Goal: Task Accomplishment & Management: Complete application form

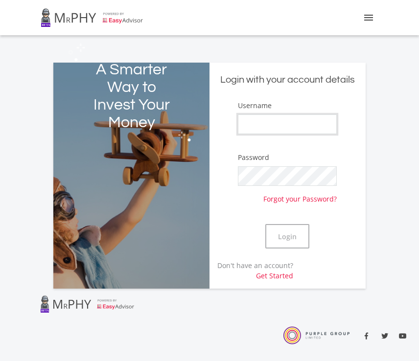
click at [282, 117] on input "Username" at bounding box center [287, 124] width 99 height 20
click at [257, 118] on input "Username" at bounding box center [287, 124] width 99 height 20
type input "Sydwellzethembe"
click at [292, 232] on button "Login" at bounding box center [287, 236] width 44 height 24
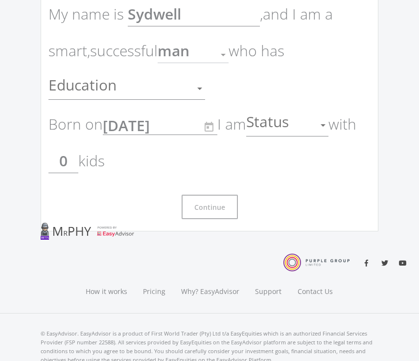
scroll to position [94, 0]
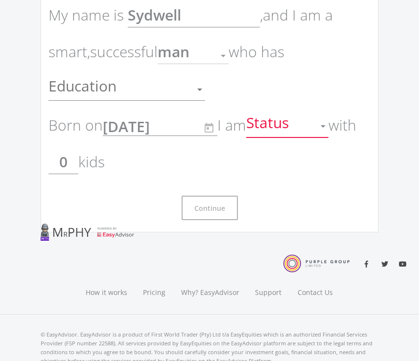
click at [325, 126] on div at bounding box center [322, 126] width 5 height 2
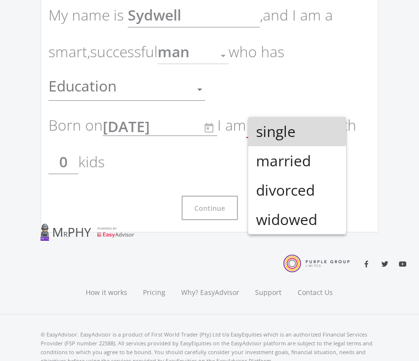
click at [316, 127] on span "single" at bounding box center [297, 131] width 82 height 29
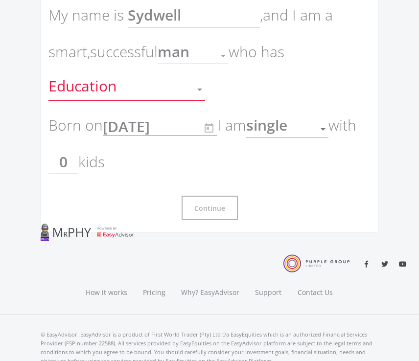
click at [200, 87] on div at bounding box center [199, 89] width 19 height 19
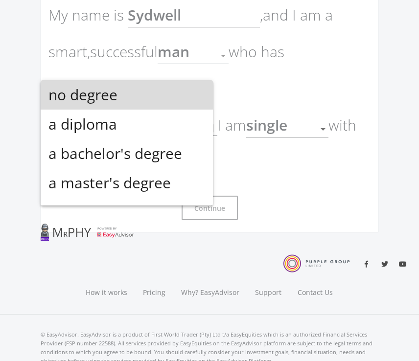
click at [181, 83] on span "no degree" at bounding box center [126, 94] width 156 height 29
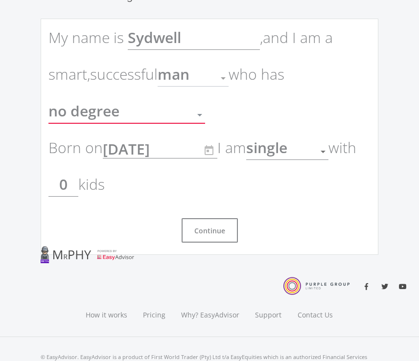
scroll to position [66, 0]
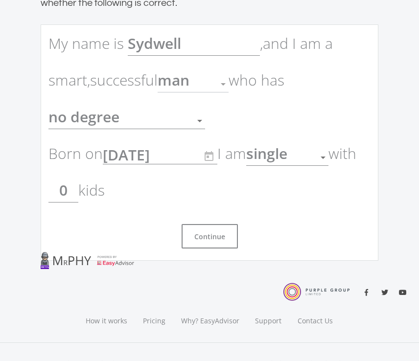
click at [225, 83] on div at bounding box center [223, 84] width 5 height 2
click at [220, 227] on button "Continue" at bounding box center [209, 236] width 56 height 24
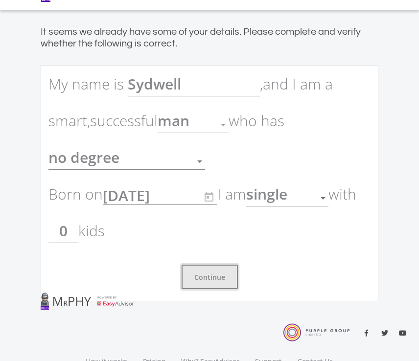
scroll to position [0, 0]
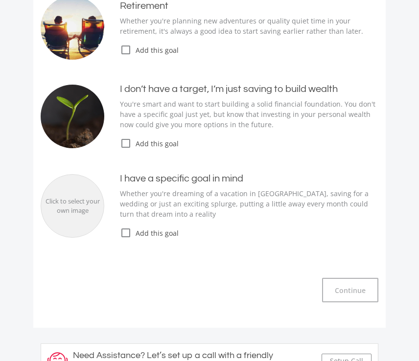
scroll to position [164, 0]
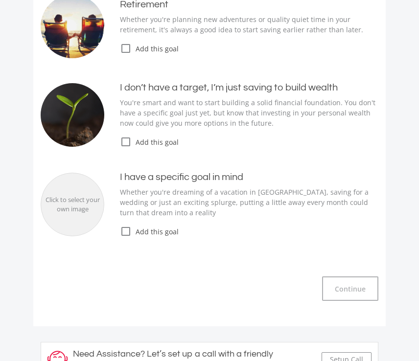
click at [124, 229] on icon "check_box_outline_blank" at bounding box center [126, 231] width 12 height 12
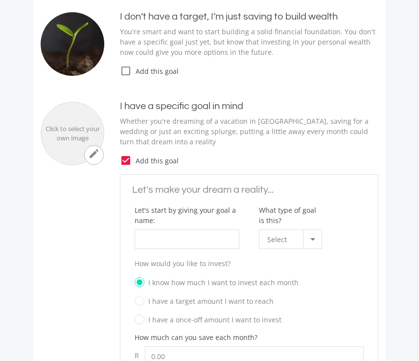
scroll to position [236, 0]
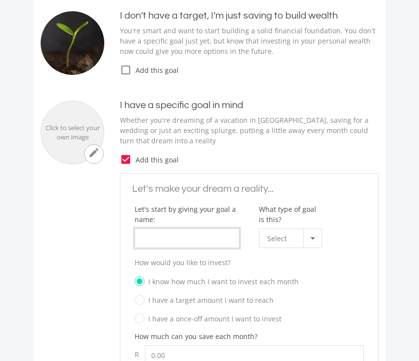
click at [211, 233] on input "What type of goal is this?" at bounding box center [186, 238] width 105 height 20
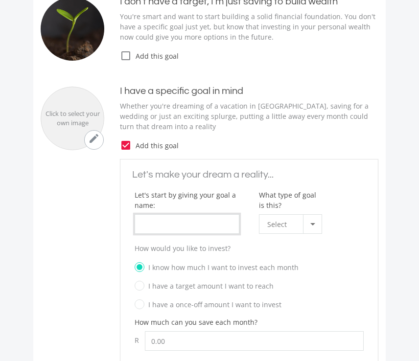
scroll to position [254, 0]
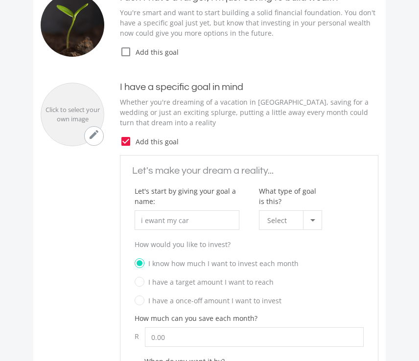
click at [313, 213] on div at bounding box center [312, 220] width 19 height 19
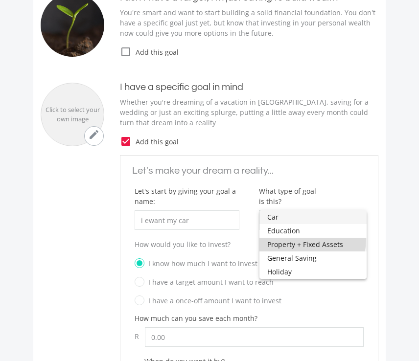
click at [303, 239] on span "Property + Fixed Assets" at bounding box center [312, 245] width 91 height 14
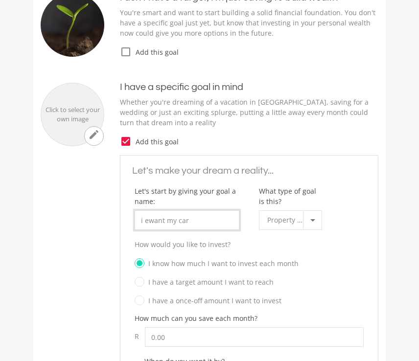
click at [204, 217] on input "i ewant my car" at bounding box center [186, 220] width 105 height 20
type input "i"
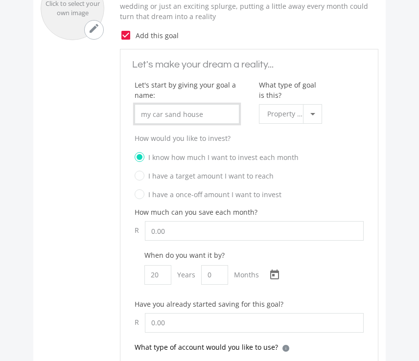
scroll to position [368, 0]
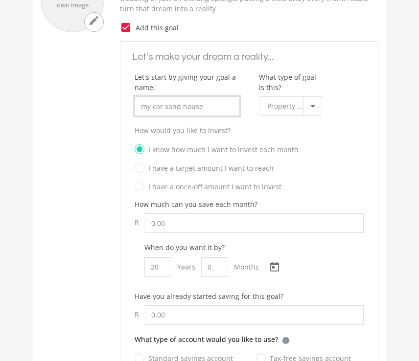
type input "my car sand house"
click at [170, 223] on input "Let's start by giving your goal a name:" at bounding box center [254, 223] width 219 height 20
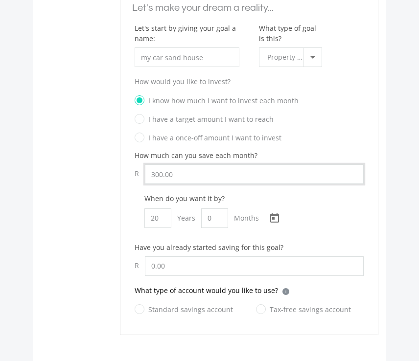
scroll to position [419, 0]
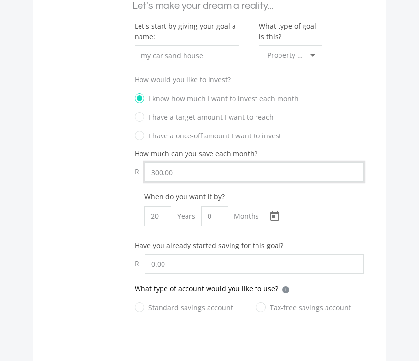
type input "300.00"
click at [218, 215] on input "0" at bounding box center [214, 216] width 27 height 20
type input "5"
click at [161, 216] on input "20" at bounding box center [157, 216] width 27 height 20
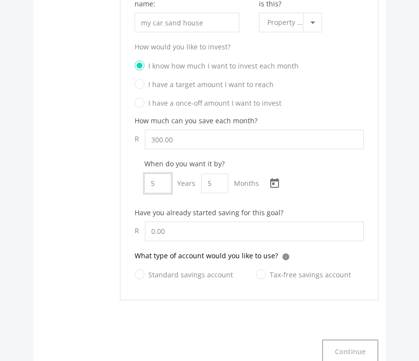
scroll to position [457, 0]
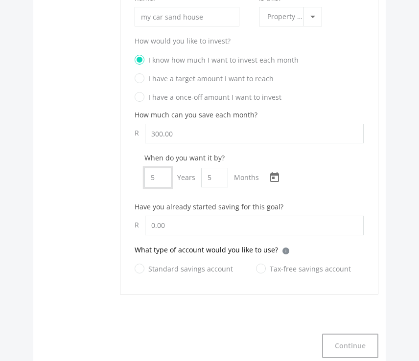
type input "5"
click at [167, 226] on input "text" at bounding box center [254, 226] width 219 height 20
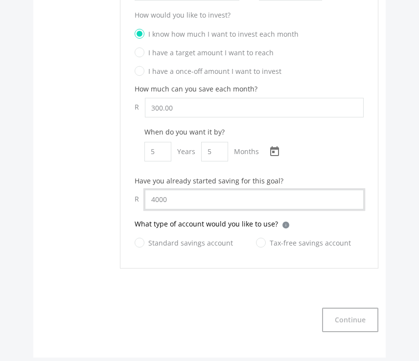
scroll to position [485, 0]
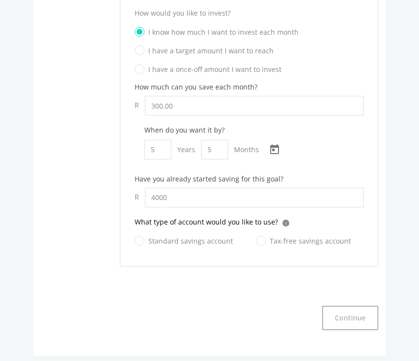
type input "4,000.00"
click at [256, 241] on label "Tax-free savings account" at bounding box center [303, 241] width 95 height 12
click at [254, 241] on input "Tax-free savings account" at bounding box center [293, 247] width 95 height 20
radio input "true"
click at [350, 318] on button "Continue" at bounding box center [350, 318] width 56 height 24
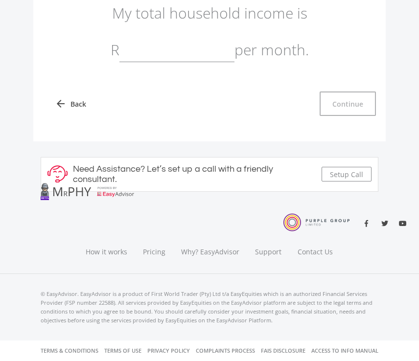
scroll to position [223, 0]
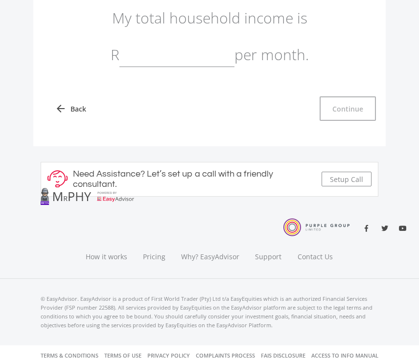
click at [212, 60] on input "text" at bounding box center [176, 55] width 115 height 24
type input "3,000.00"
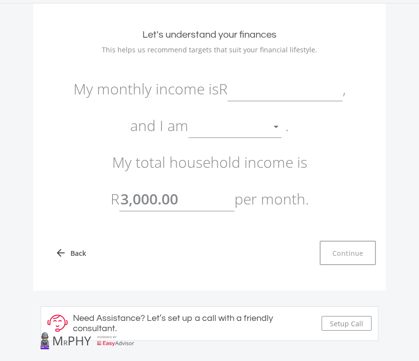
scroll to position [80, 0]
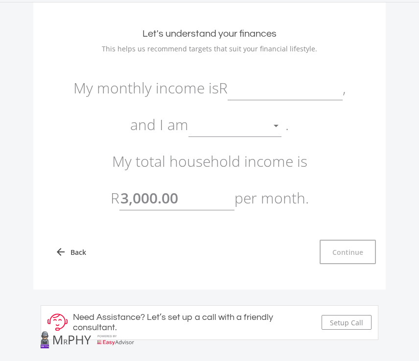
click at [306, 90] on input "text" at bounding box center [284, 88] width 115 height 24
type input "3,000.00"
click at [189, 202] on input "3000.00" at bounding box center [176, 198] width 115 height 24
click at [151, 200] on input "3000.000" at bounding box center [176, 198] width 115 height 24
click at [199, 202] on input "30000.000" at bounding box center [176, 198] width 115 height 24
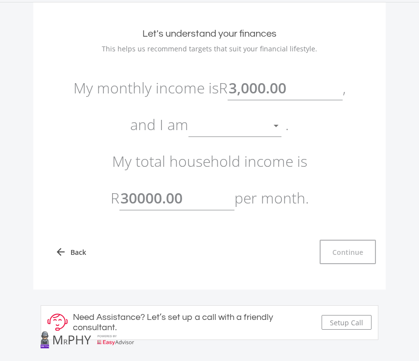
type input "30,000.00"
click at [276, 126] on div at bounding box center [275, 126] width 5 height 2
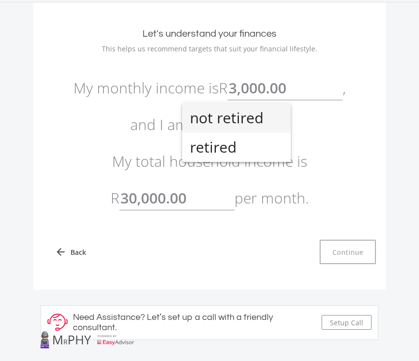
click at [229, 124] on span "not retired" at bounding box center [236, 117] width 93 height 29
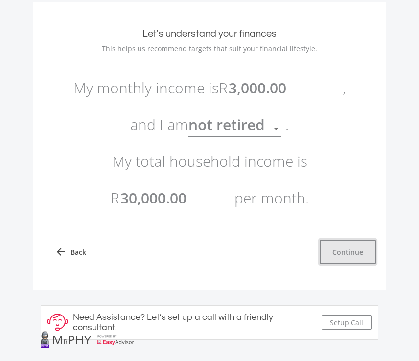
click at [337, 258] on button "Continue" at bounding box center [347, 252] width 56 height 24
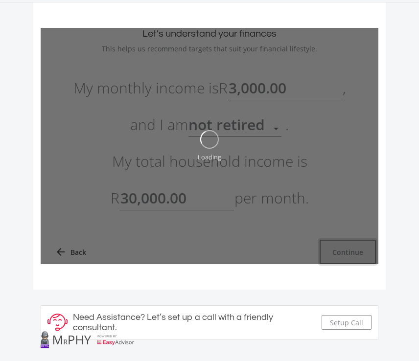
type input "3000"
type input "30000"
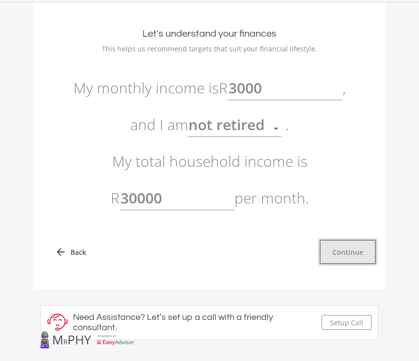
type input "3,000.00"
type input "30,000.00"
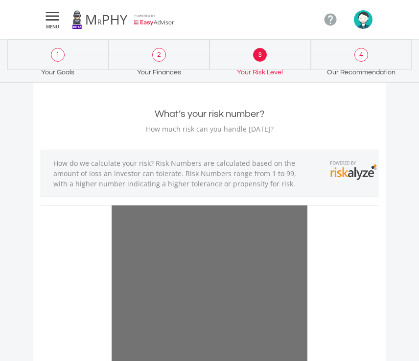
click at [72, 25] on link at bounding box center [123, 19] width 103 height 27
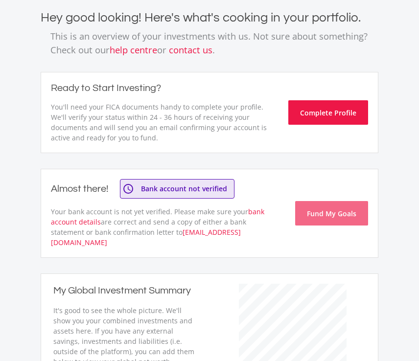
scroll to position [52, 0]
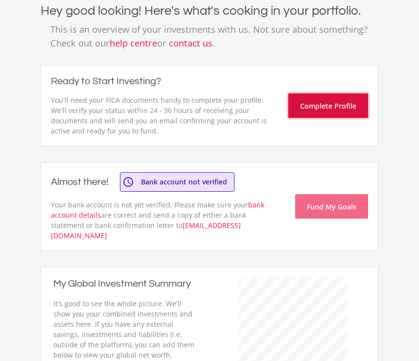
click at [299, 109] on button "Complete Profile" at bounding box center [328, 105] width 80 height 24
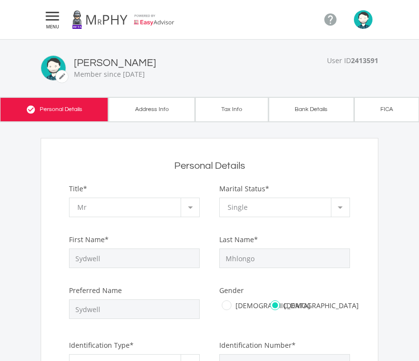
click at [299, 109] on link "check_circle Bank Details" at bounding box center [310, 109] width 85 height 24
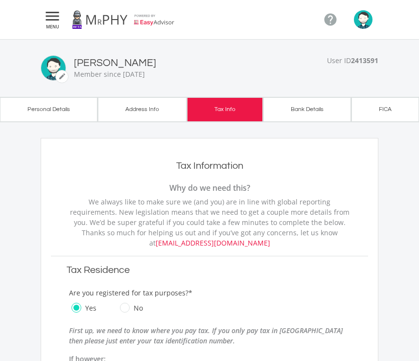
click at [68, 111] on link "check_circle Personal Details" at bounding box center [48, 109] width 97 height 24
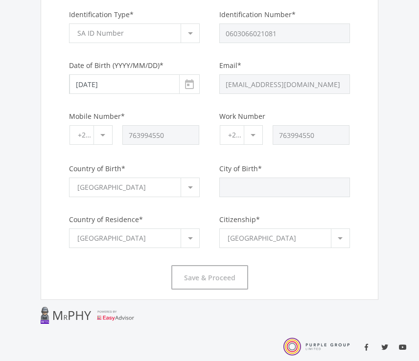
scroll to position [334, 0]
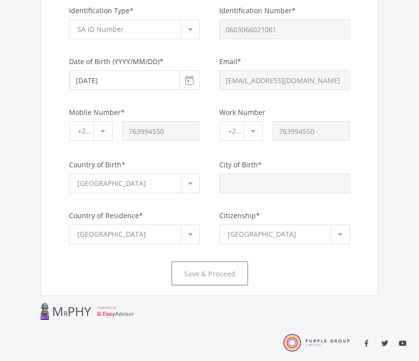
click at [269, 233] on div "[GEOGRAPHIC_DATA]" at bounding box center [278, 234] width 103 height 19
click at [341, 233] on div at bounding box center [339, 234] width 5 height 2
click at [340, 231] on div at bounding box center [340, 234] width 19 height 19
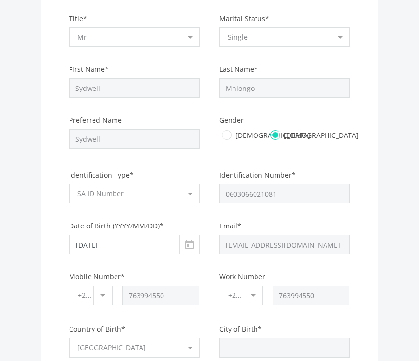
scroll to position [172, 0]
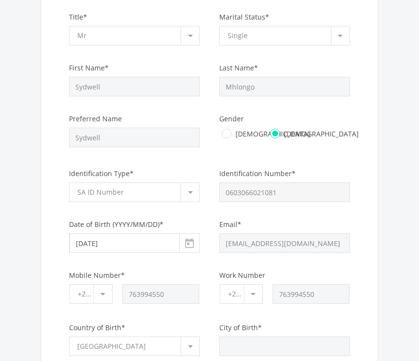
click at [157, 195] on div "SA ID Number" at bounding box center [128, 192] width 103 height 19
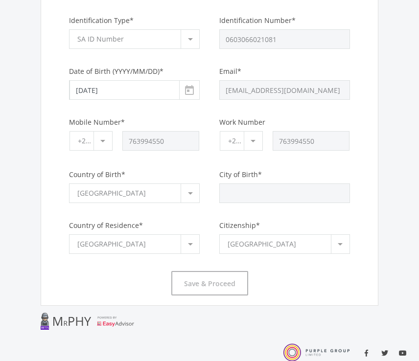
scroll to position [325, 0]
click at [187, 240] on div at bounding box center [189, 244] width 19 height 19
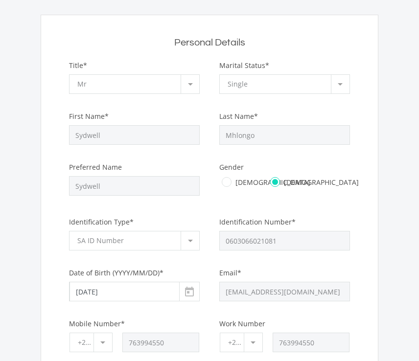
scroll to position [122, 0]
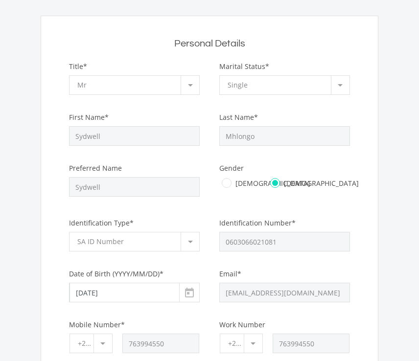
click at [190, 81] on div at bounding box center [189, 85] width 19 height 19
click at [136, 76] on div "Mr" at bounding box center [128, 85] width 103 height 19
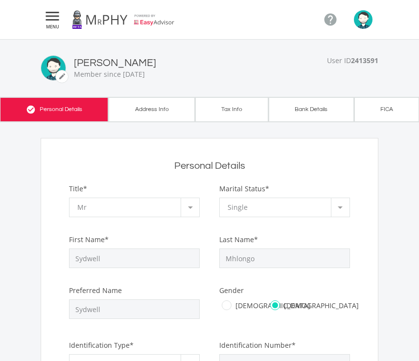
click at [375, 110] on link "check_circle FICA" at bounding box center [386, 109] width 65 height 24
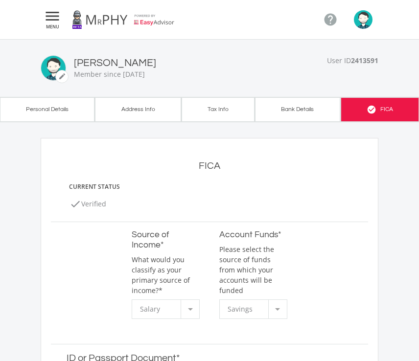
click at [298, 109] on link "check_circle Bank Details" at bounding box center [297, 109] width 85 height 24
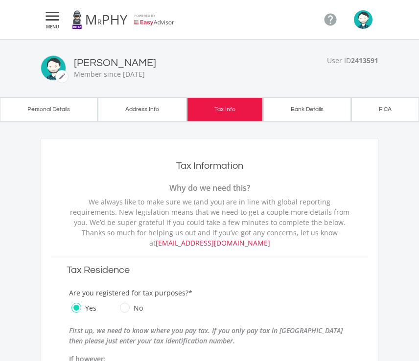
click at [298, 110] on link "check_circle Bank Details" at bounding box center [307, 109] width 88 height 24
click at [318, 14] on li "" at bounding box center [326, 19] width 30 height 22
click at [331, 22] on icon "" at bounding box center [330, 19] width 15 height 15
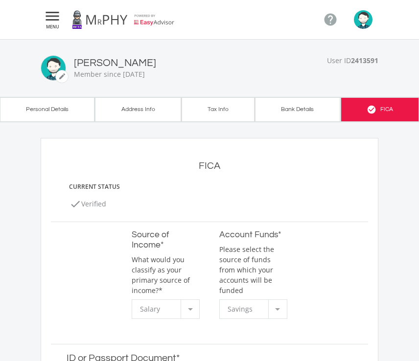
click at [52, 14] on icon "" at bounding box center [53, 16] width 18 height 12
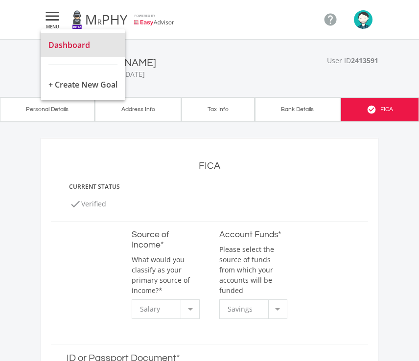
click at [65, 43] on span "Dashboard" at bounding box center [69, 45] width 42 height 11
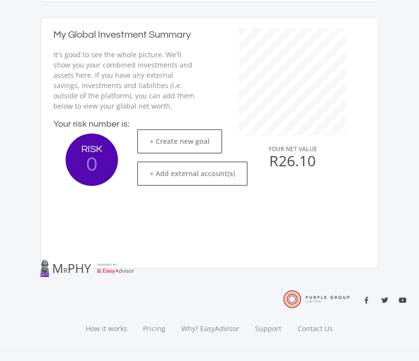
scroll to position [300, 0]
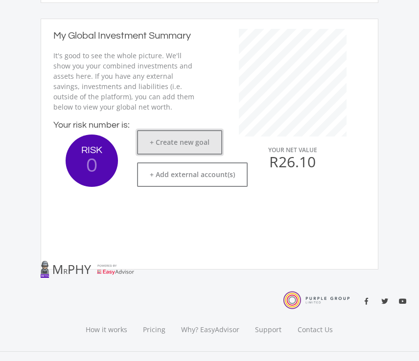
click at [173, 130] on button "+ Create new goal" at bounding box center [179, 142] width 85 height 24
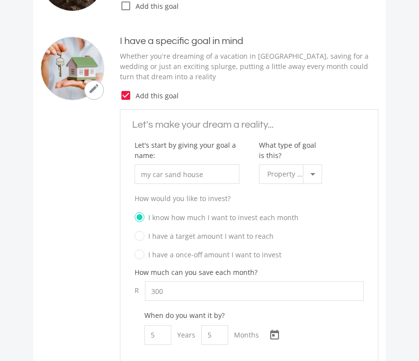
type input "300.00"
type input "4,000.00"
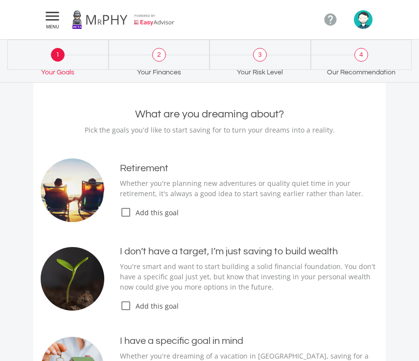
click at [50, 24] on span "MENU" at bounding box center [53, 26] width 18 height 4
